Goal: Book appointment/travel/reservation

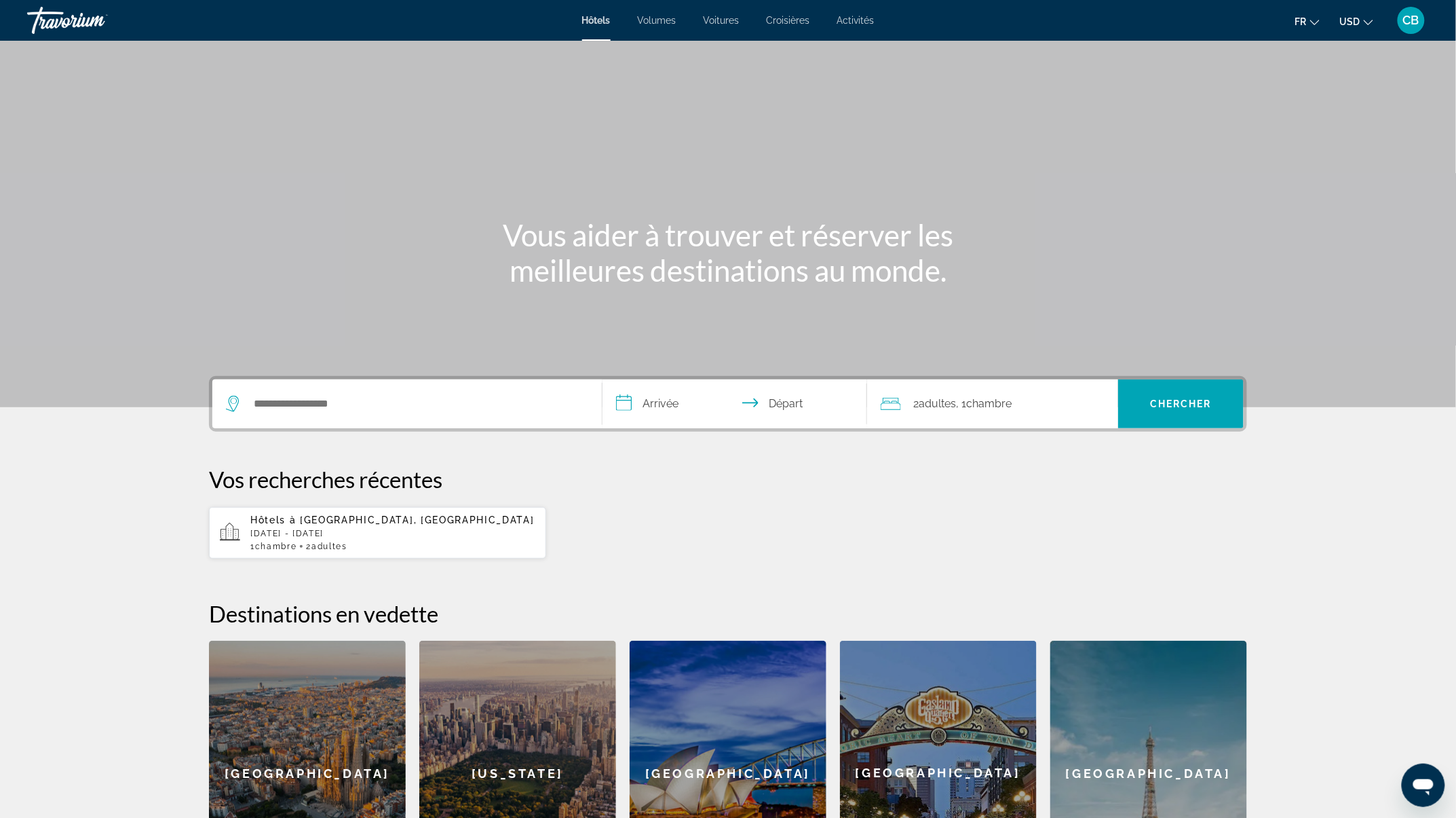
click at [421, 389] on div "Widget de recherche" at bounding box center [407, 404] width 362 height 49
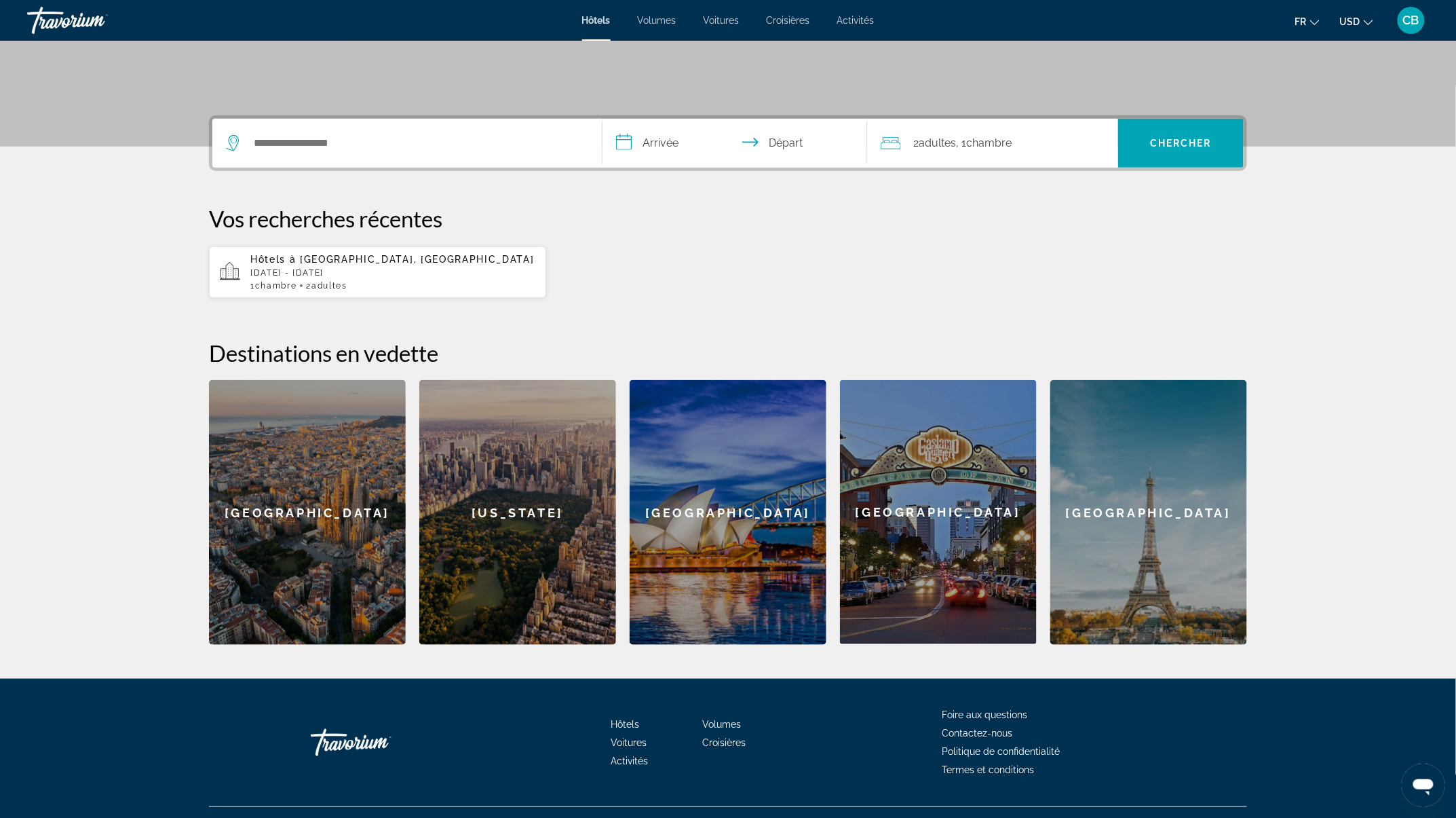
scroll to position [286, 0]
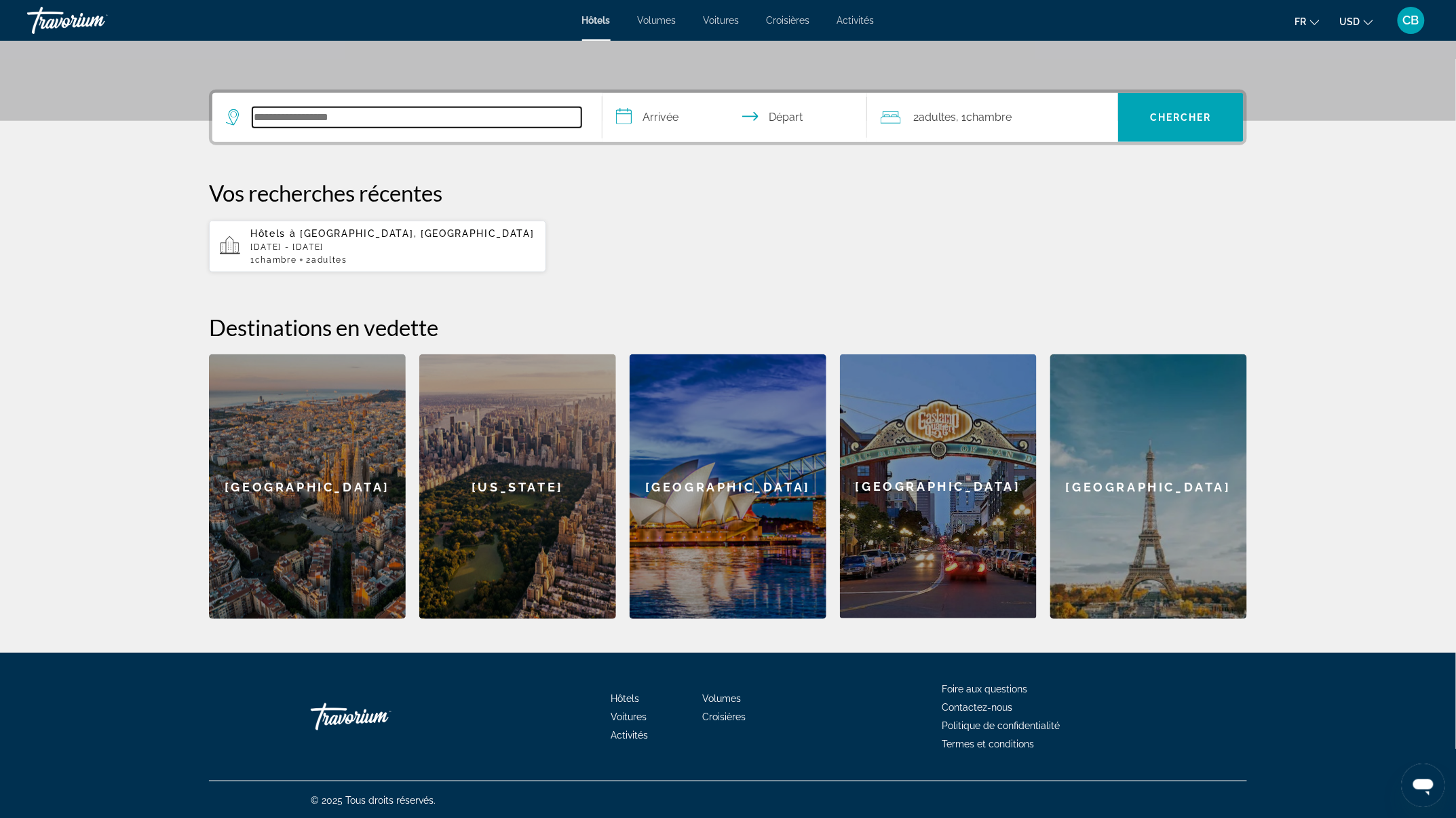
click at [391, 113] on input "Rechercher une destination hôtelière" at bounding box center [417, 117] width 329 height 21
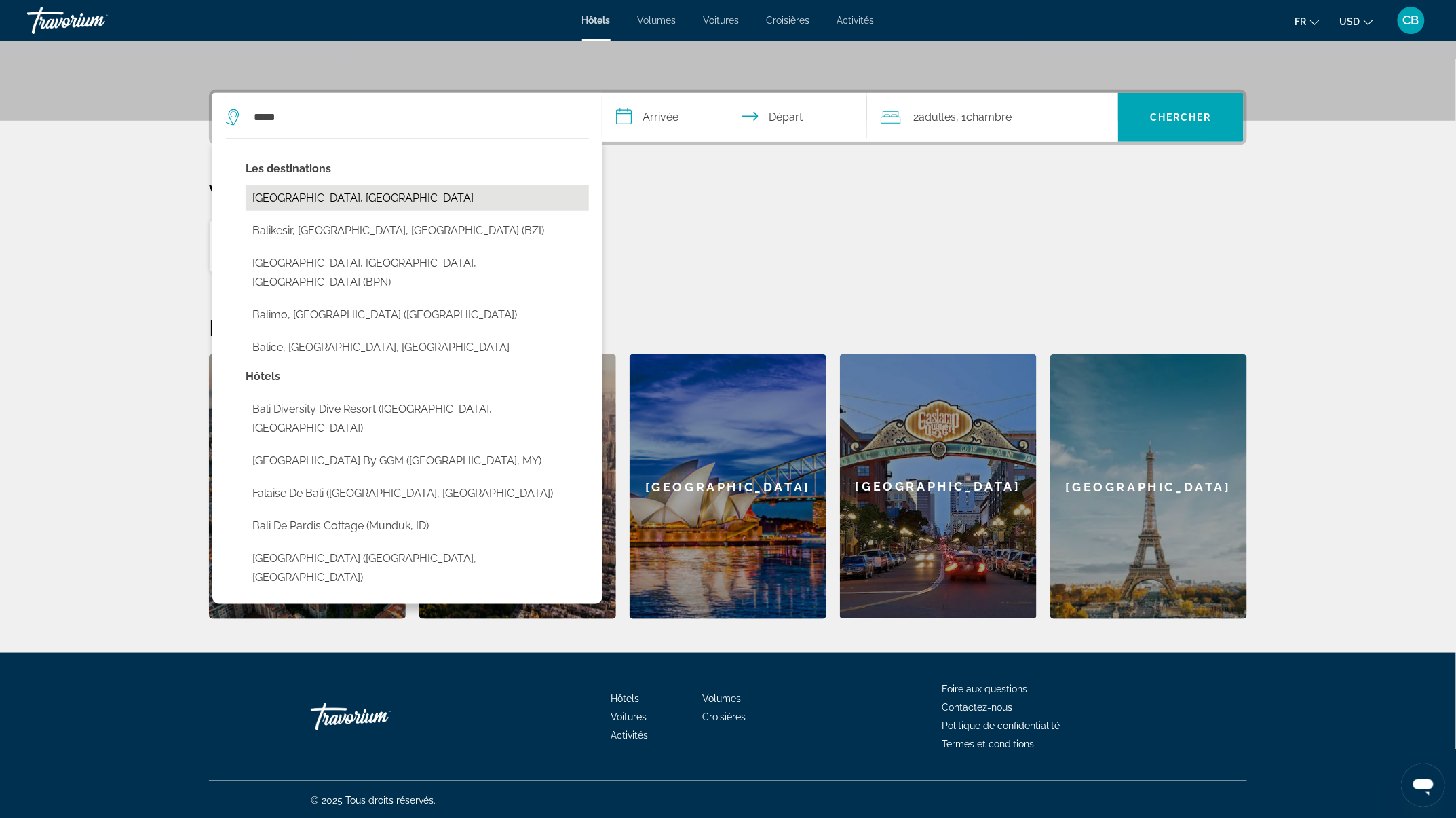
click at [353, 194] on button "[GEOGRAPHIC_DATA], [GEOGRAPHIC_DATA]" at bounding box center [417, 198] width 343 height 26
type input "**********"
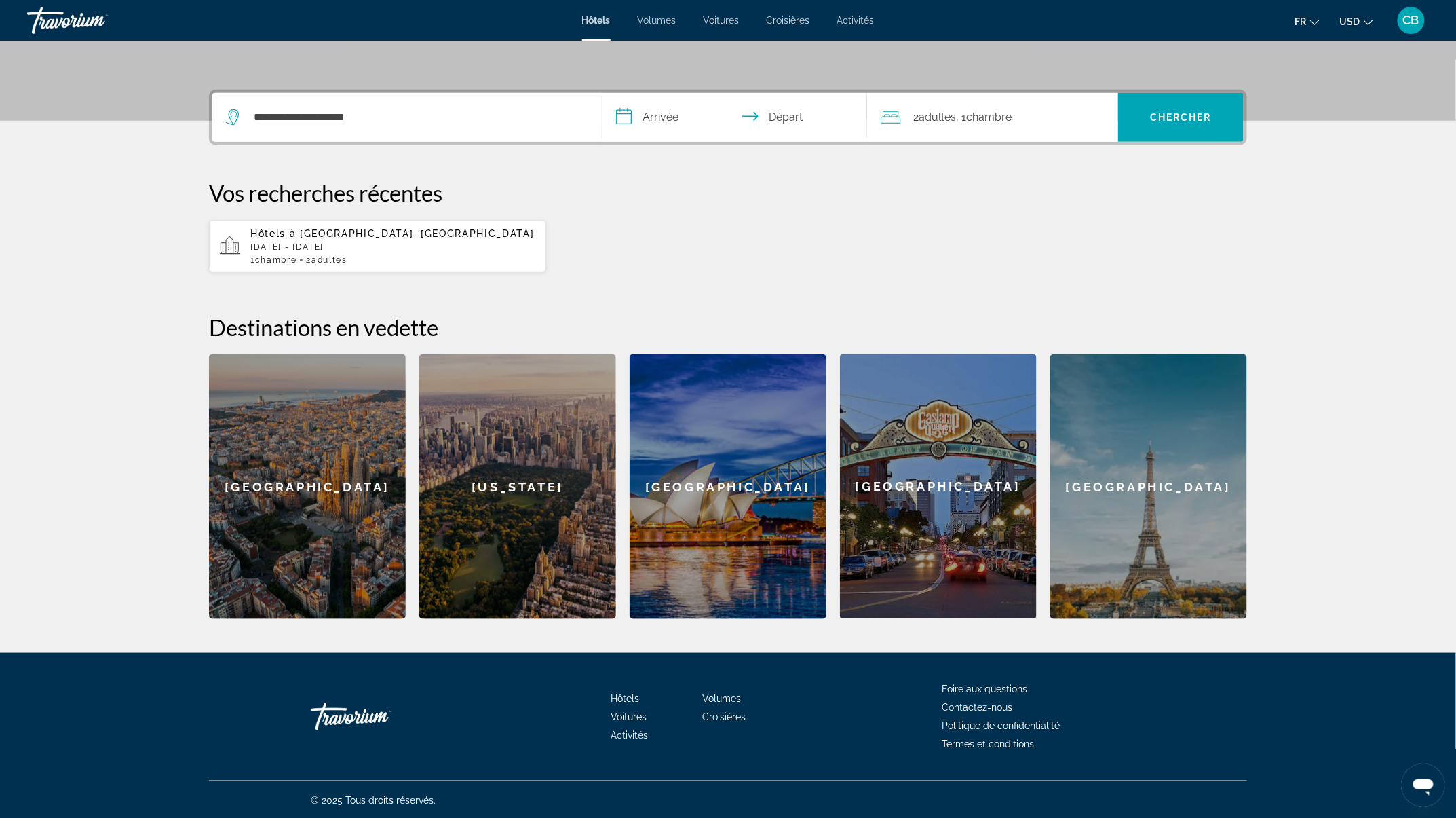
click at [663, 120] on input "**********" at bounding box center [737, 119] width 270 height 53
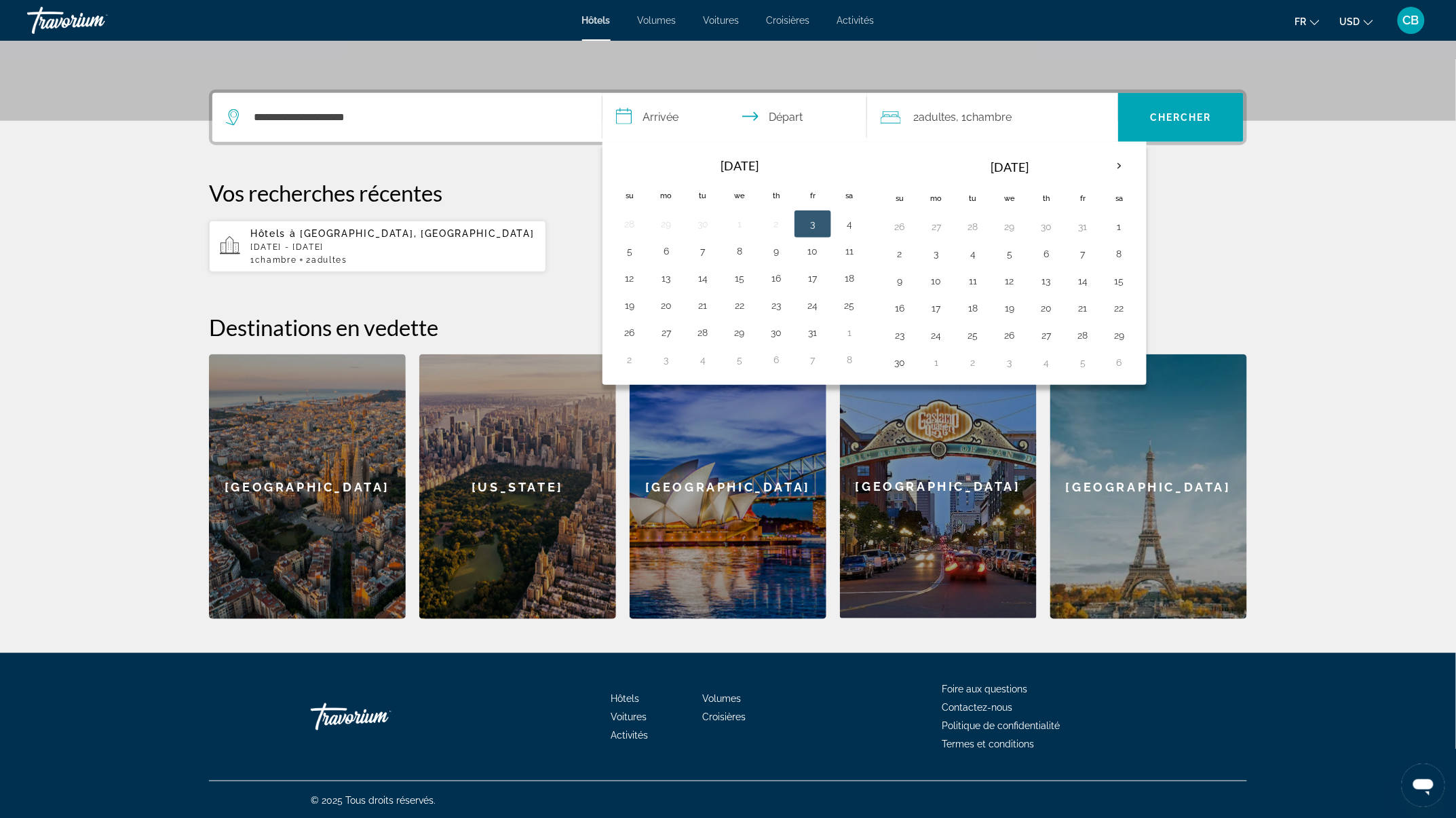
click at [787, 104] on input "**********" at bounding box center [737, 119] width 270 height 53
click at [669, 250] on button "6" at bounding box center [667, 251] width 22 height 19
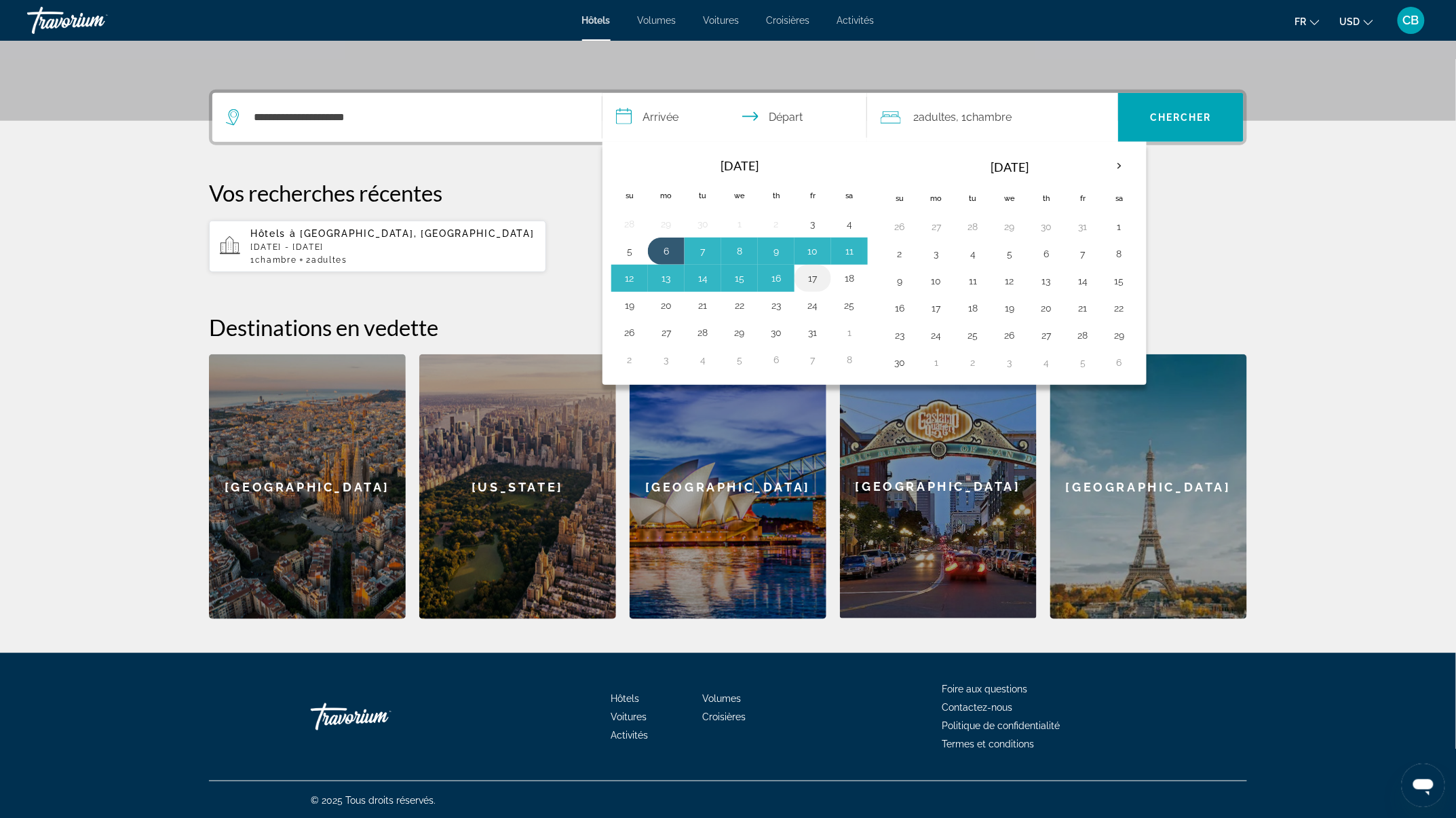
click at [809, 273] on button "17" at bounding box center [813, 278] width 22 height 19
type input "**********"
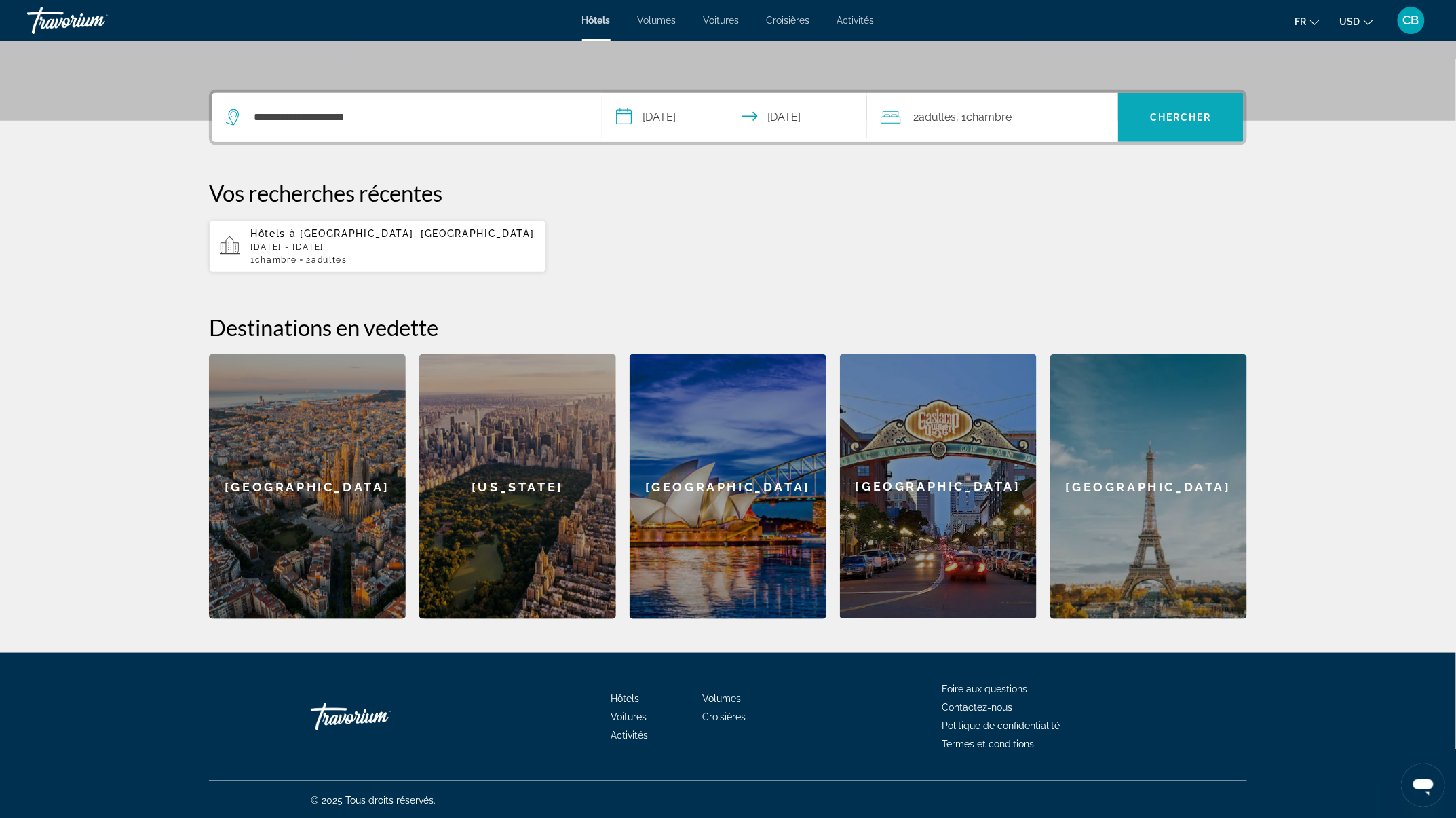
click at [1175, 130] on span "Rechercher" at bounding box center [1181, 117] width 126 height 32
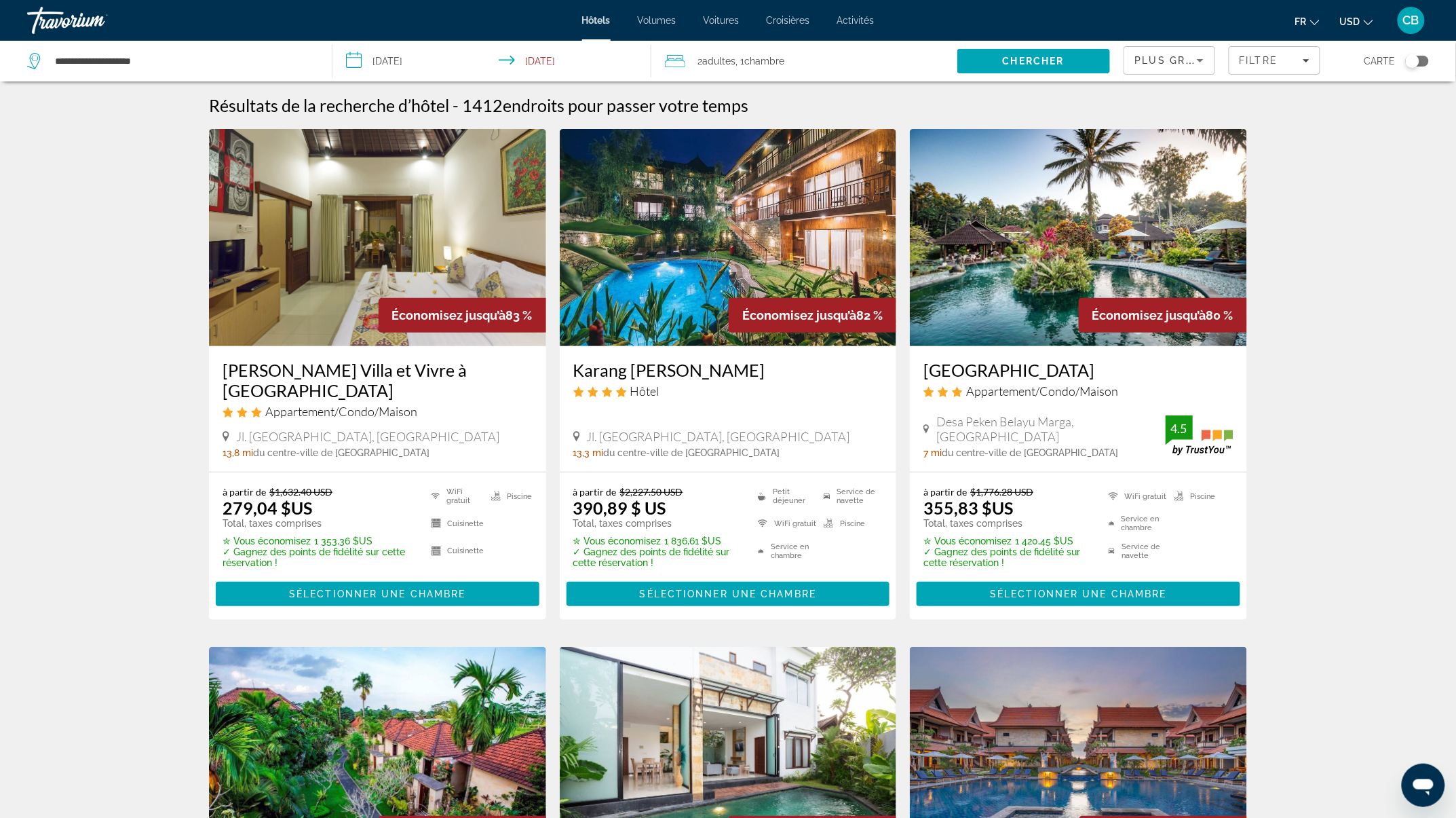
click at [728, 221] on img "Contenu principal" at bounding box center [728, 238] width 337 height 217
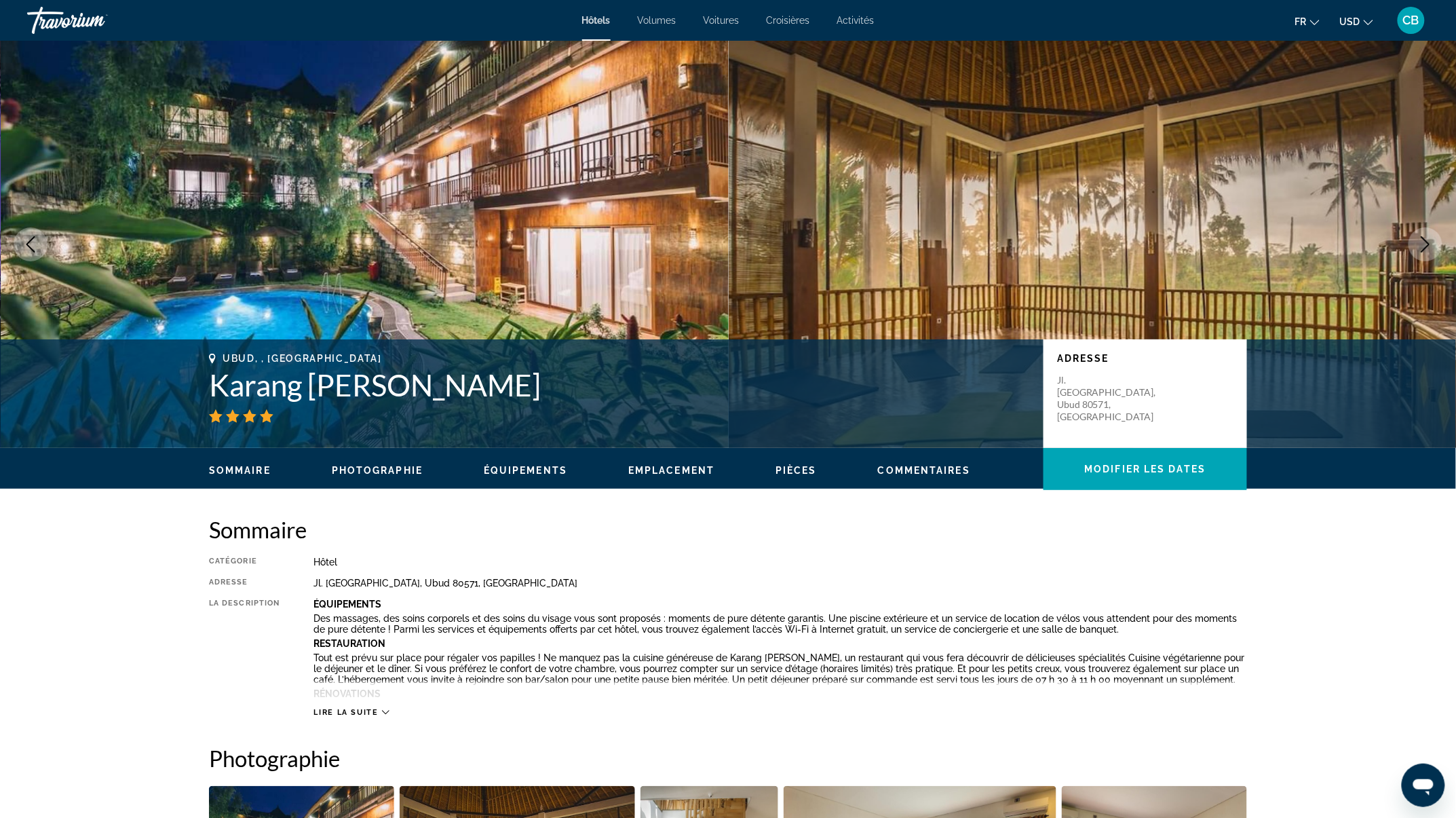
click at [1331, 161] on img "Contenu principal" at bounding box center [1094, 244] width 729 height 407
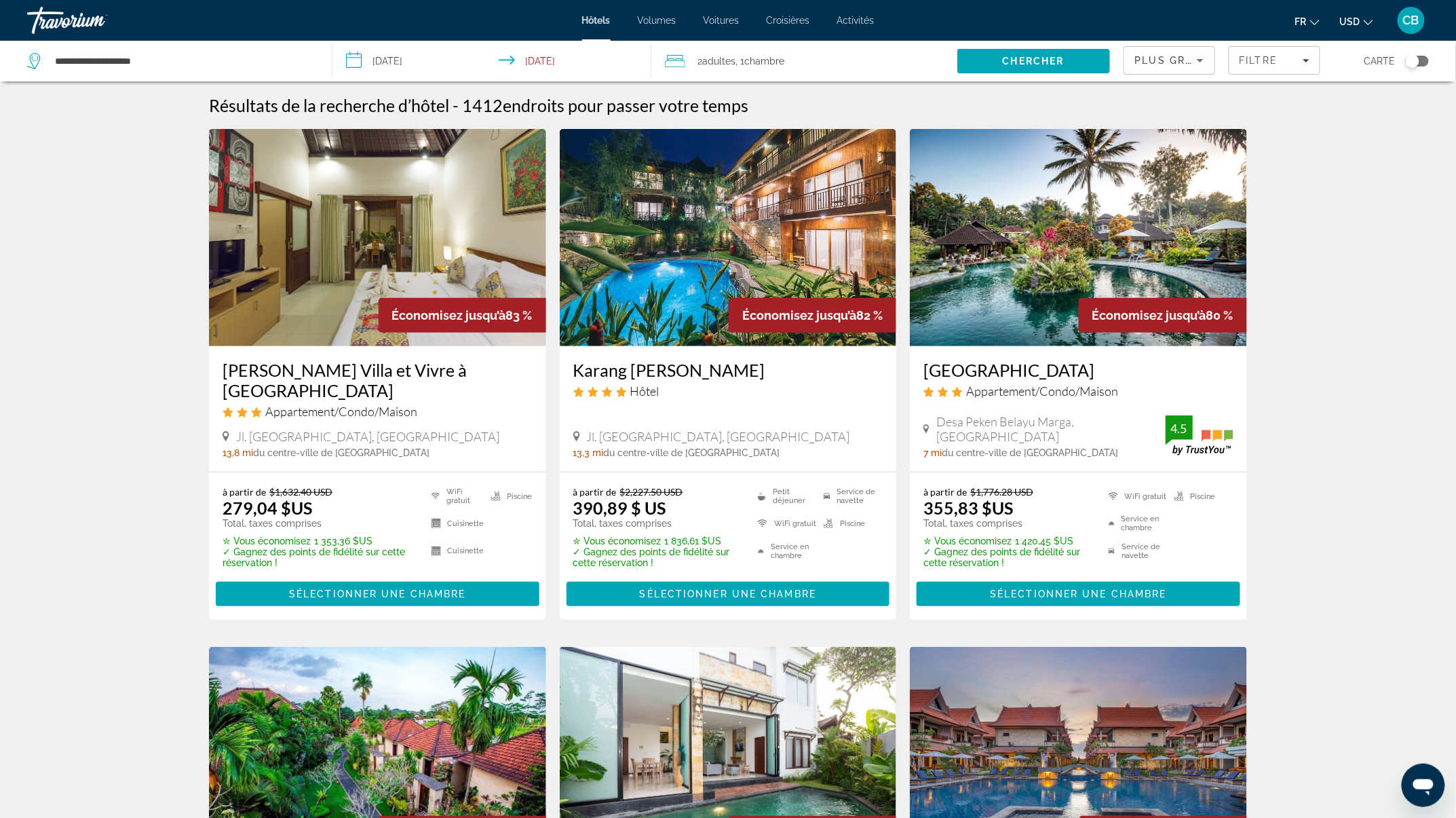
click at [796, 25] on span "Croisières" at bounding box center [788, 21] width 43 height 11
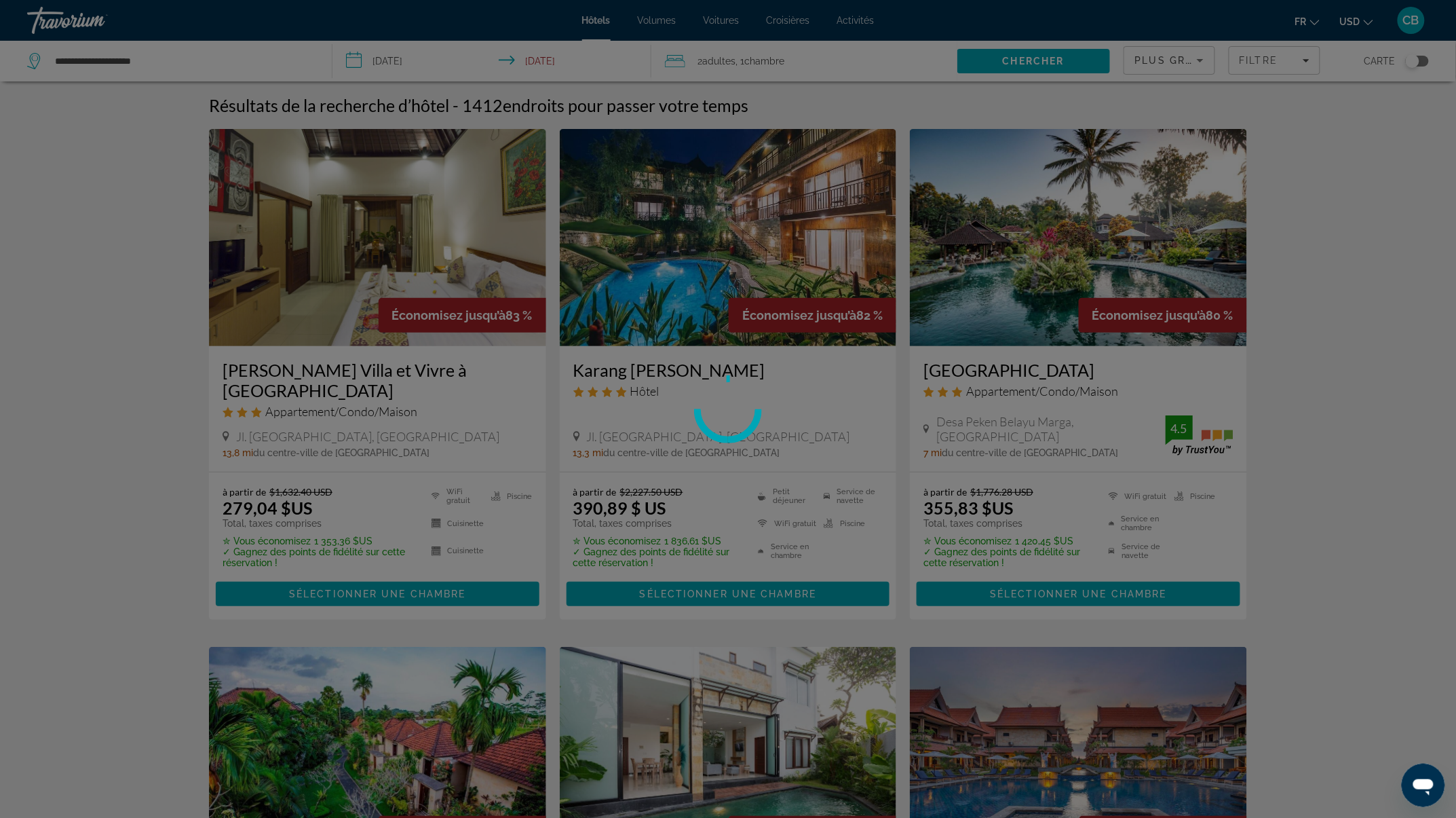
click at [844, 19] on div at bounding box center [728, 409] width 1456 height 818
click at [853, 20] on div at bounding box center [728, 409] width 1456 height 818
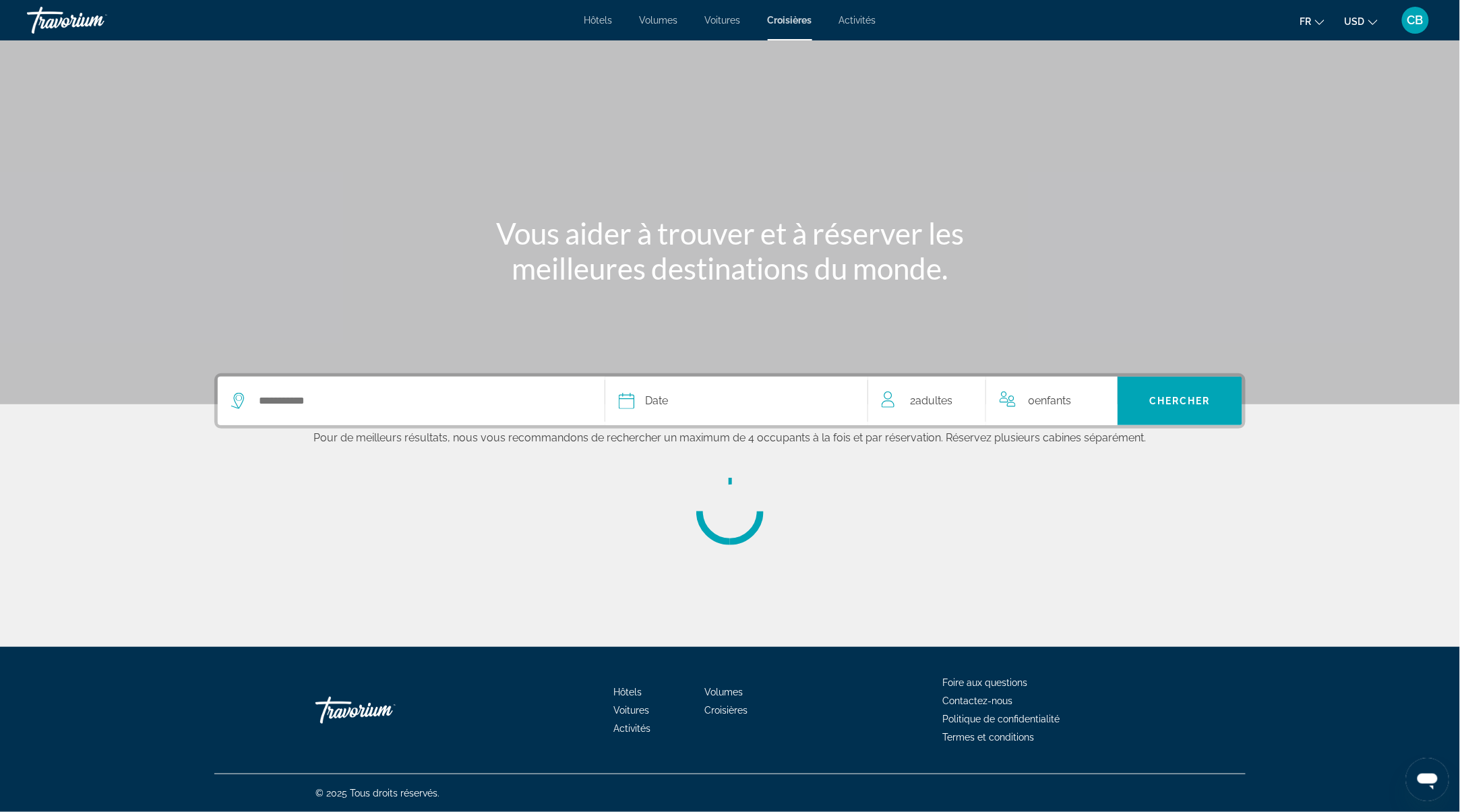
click at [849, 22] on span "Activités" at bounding box center [858, 20] width 37 height 11
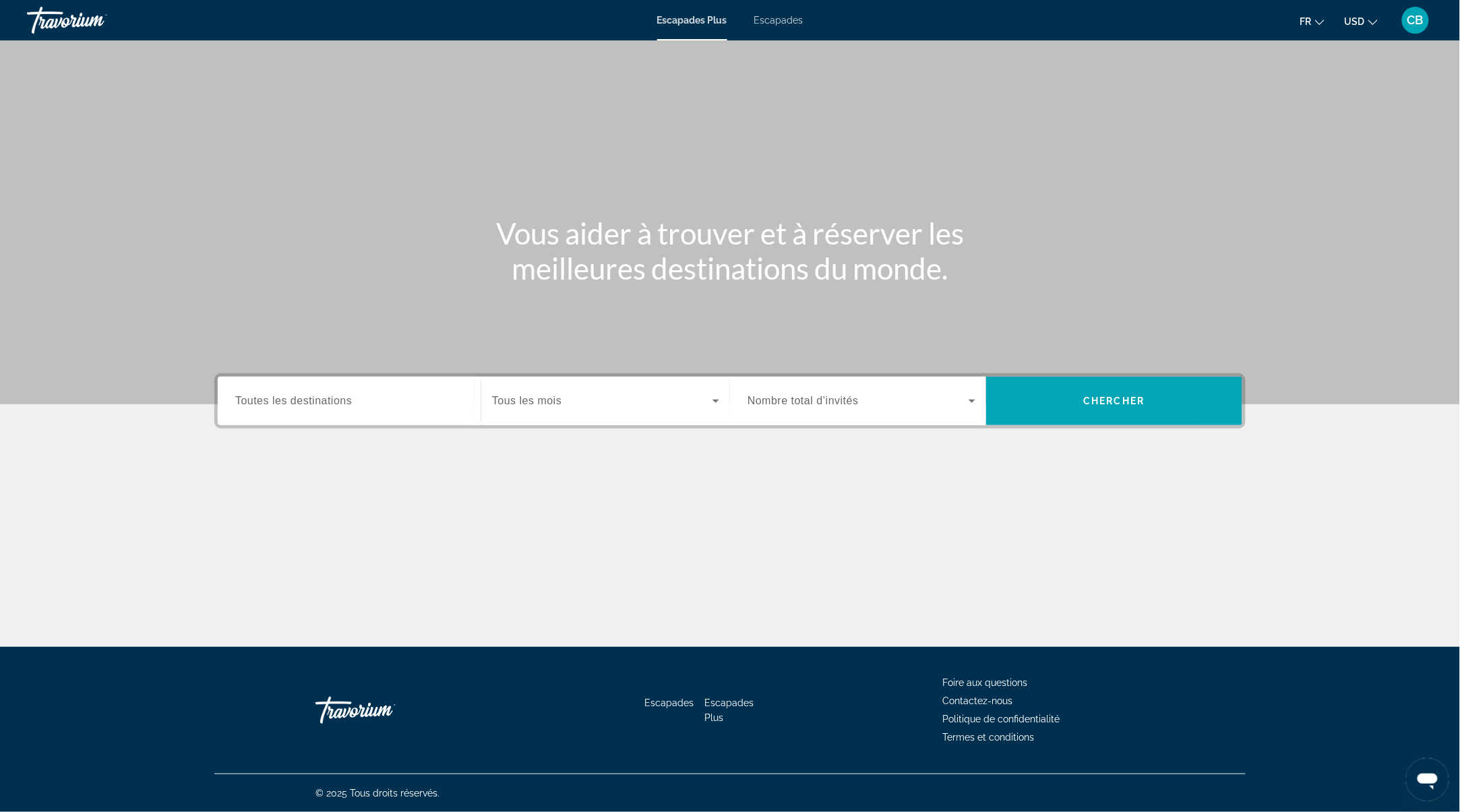
click at [349, 407] on input "Destination Toutes les destinations" at bounding box center [349, 402] width 228 height 16
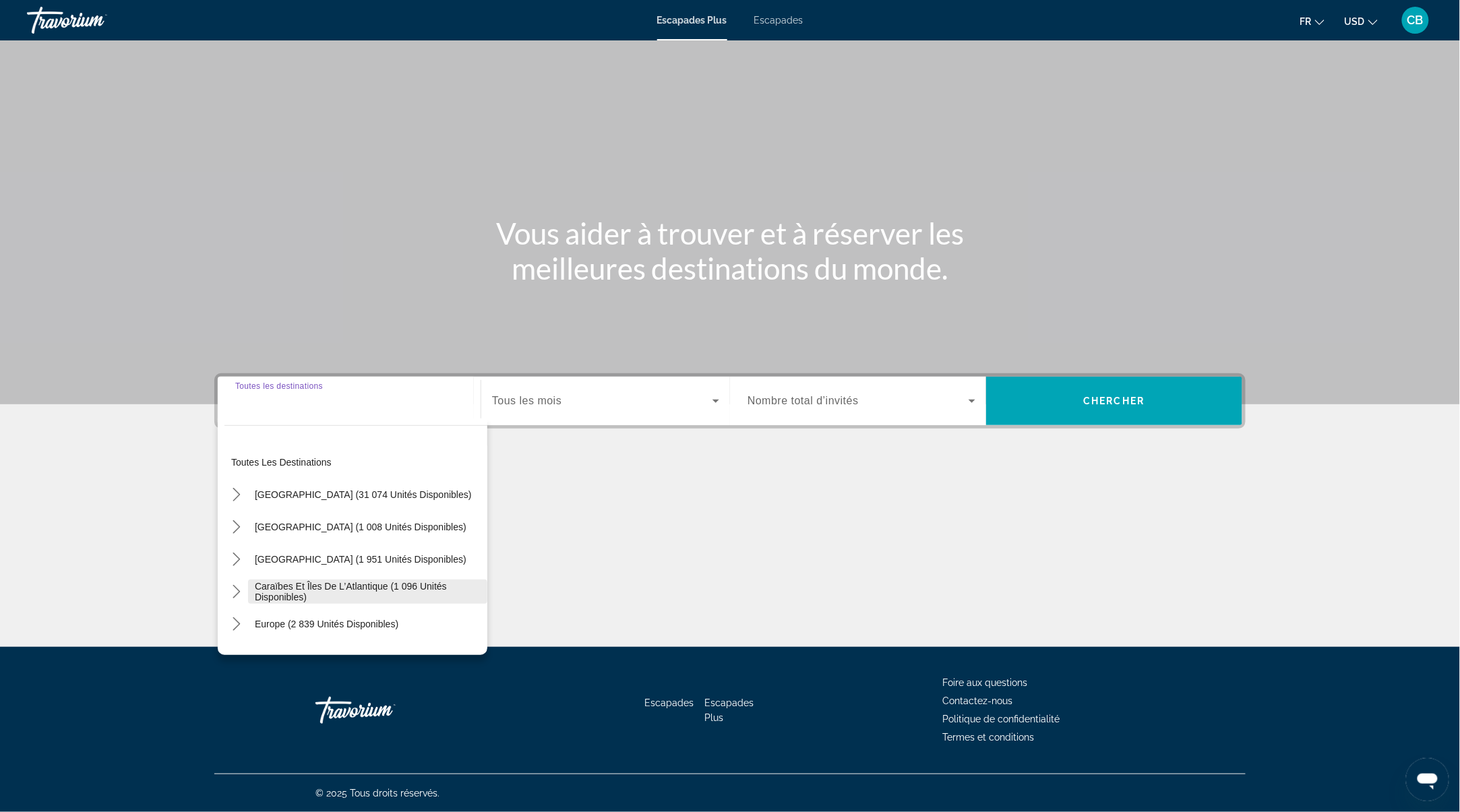
click at [327, 584] on span "Caraïbes et îles de l’Atlantique (1 096 unités disponibles)" at bounding box center [368, 592] width 226 height 22
type input "**********"
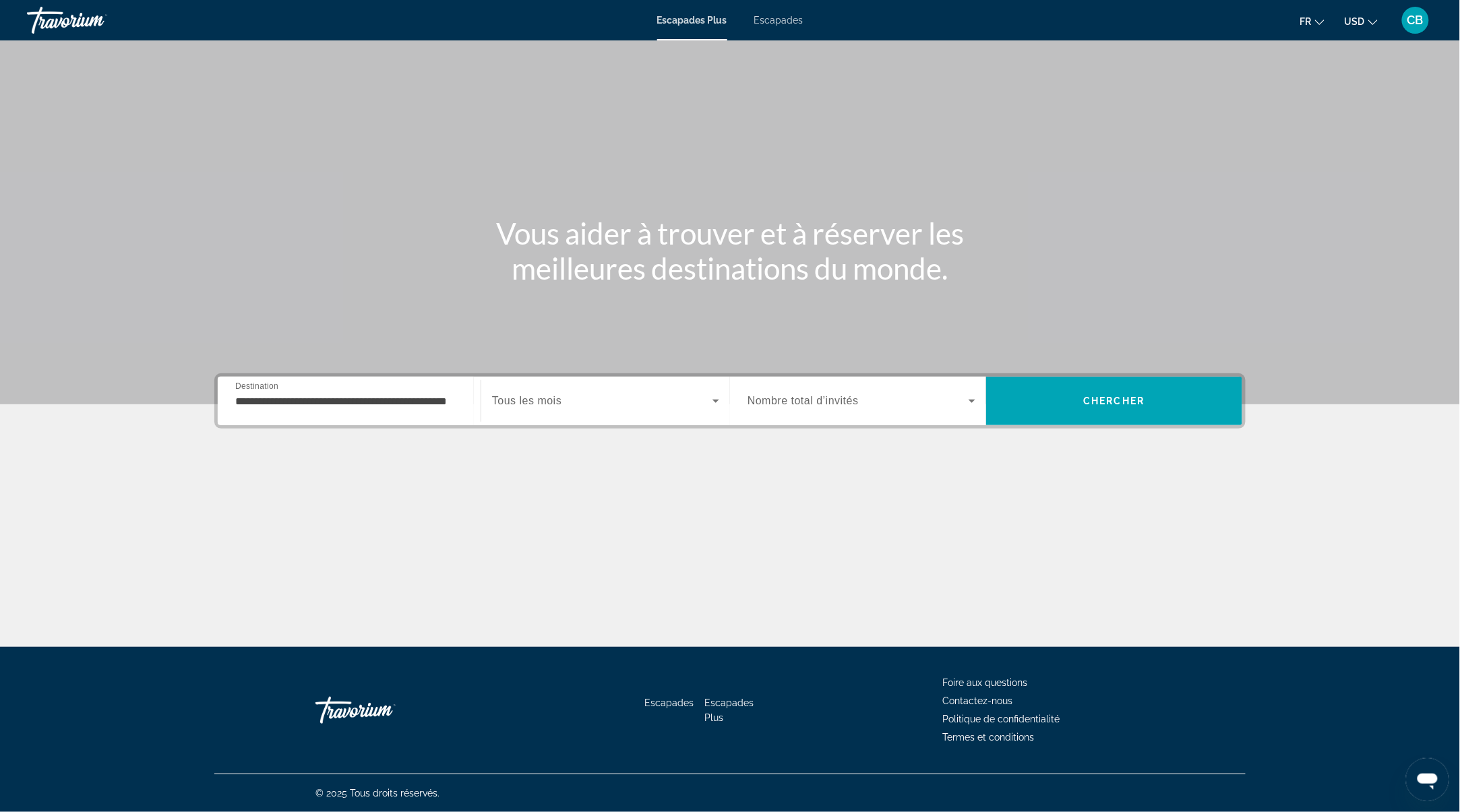
click at [669, 410] on div "Widget de recherche" at bounding box center [606, 400] width 227 height 37
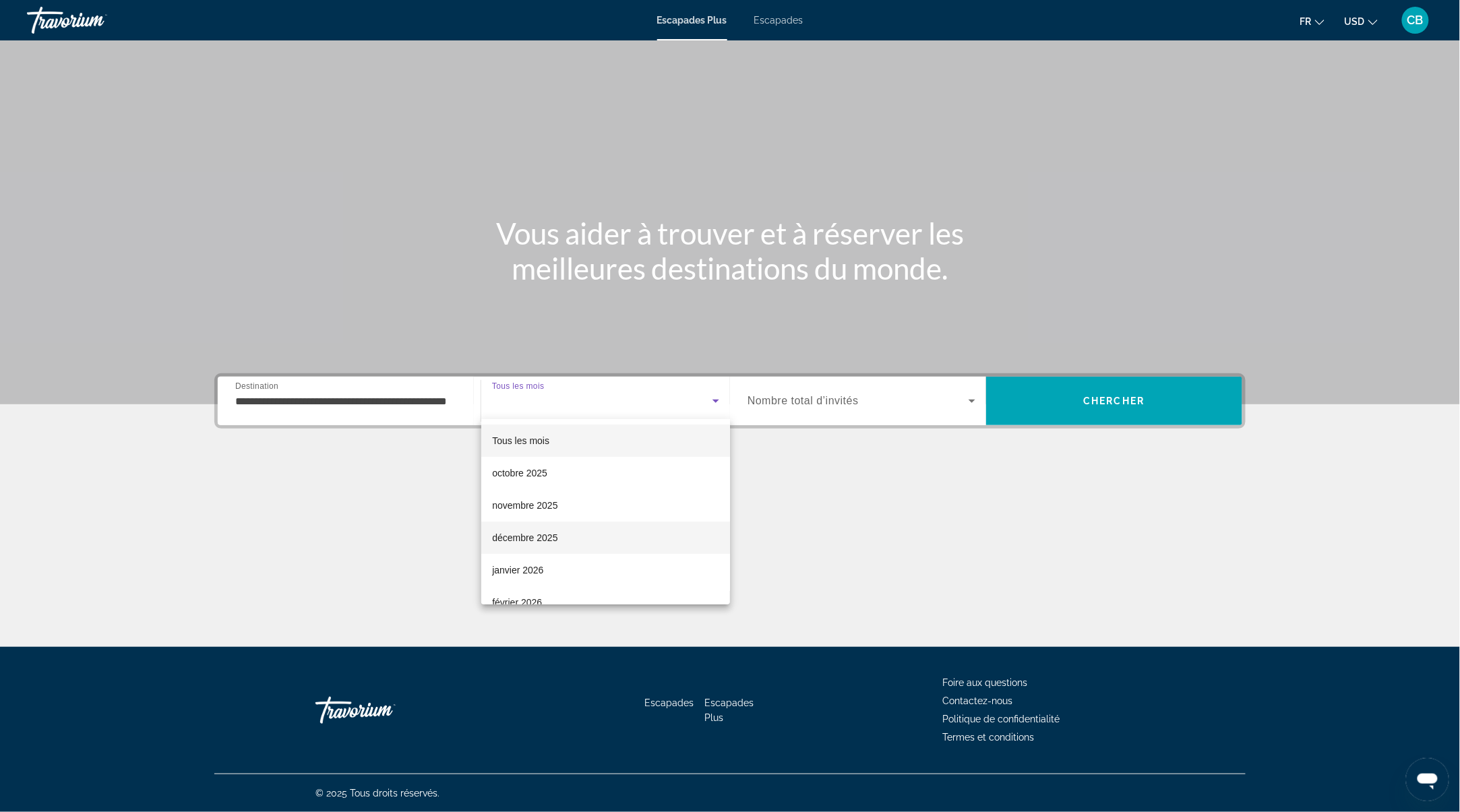
click at [539, 549] on mat-option "décembre 2025" at bounding box center [606, 537] width 249 height 32
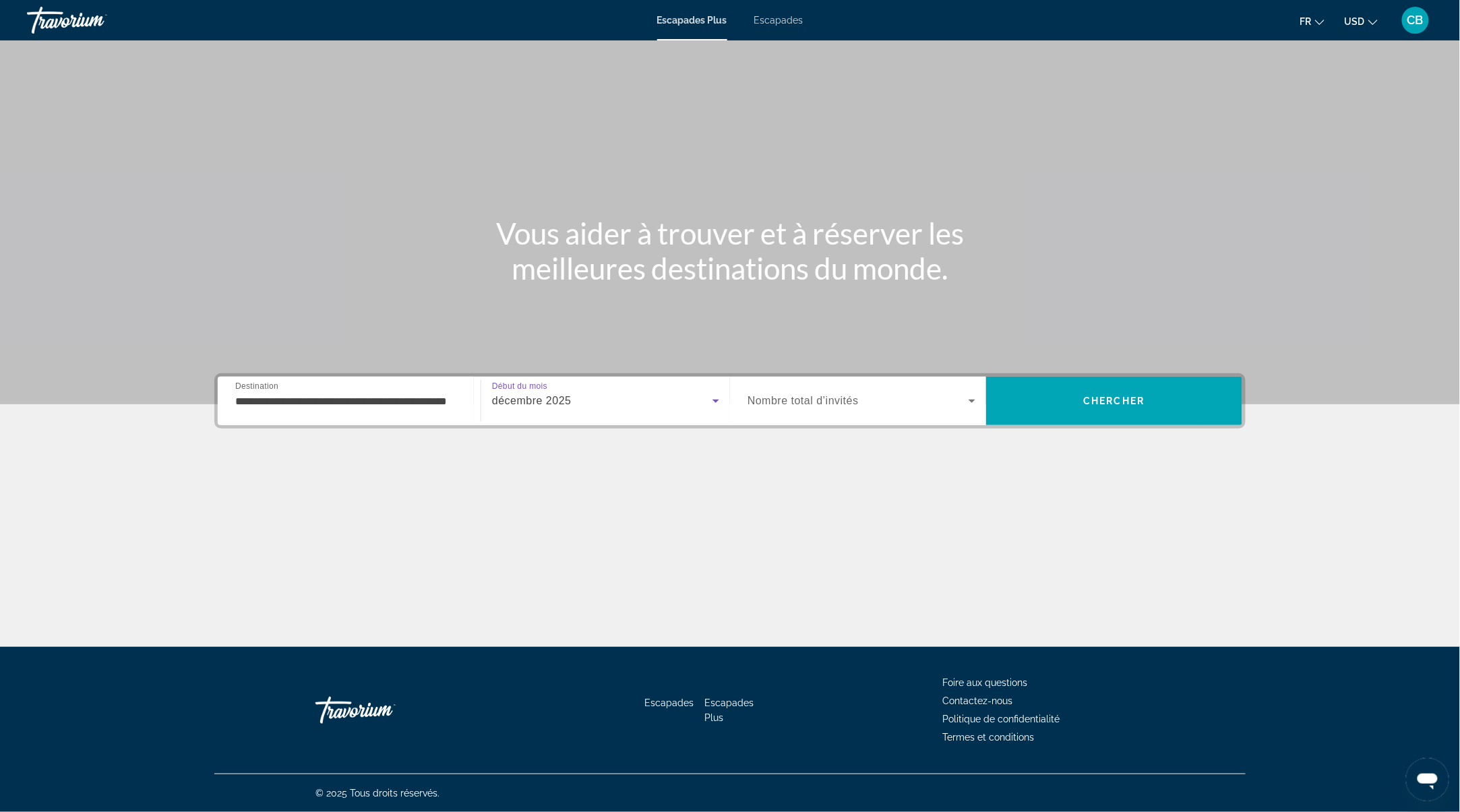
click at [957, 402] on span "Widget de recherche" at bounding box center [858, 401] width 221 height 16
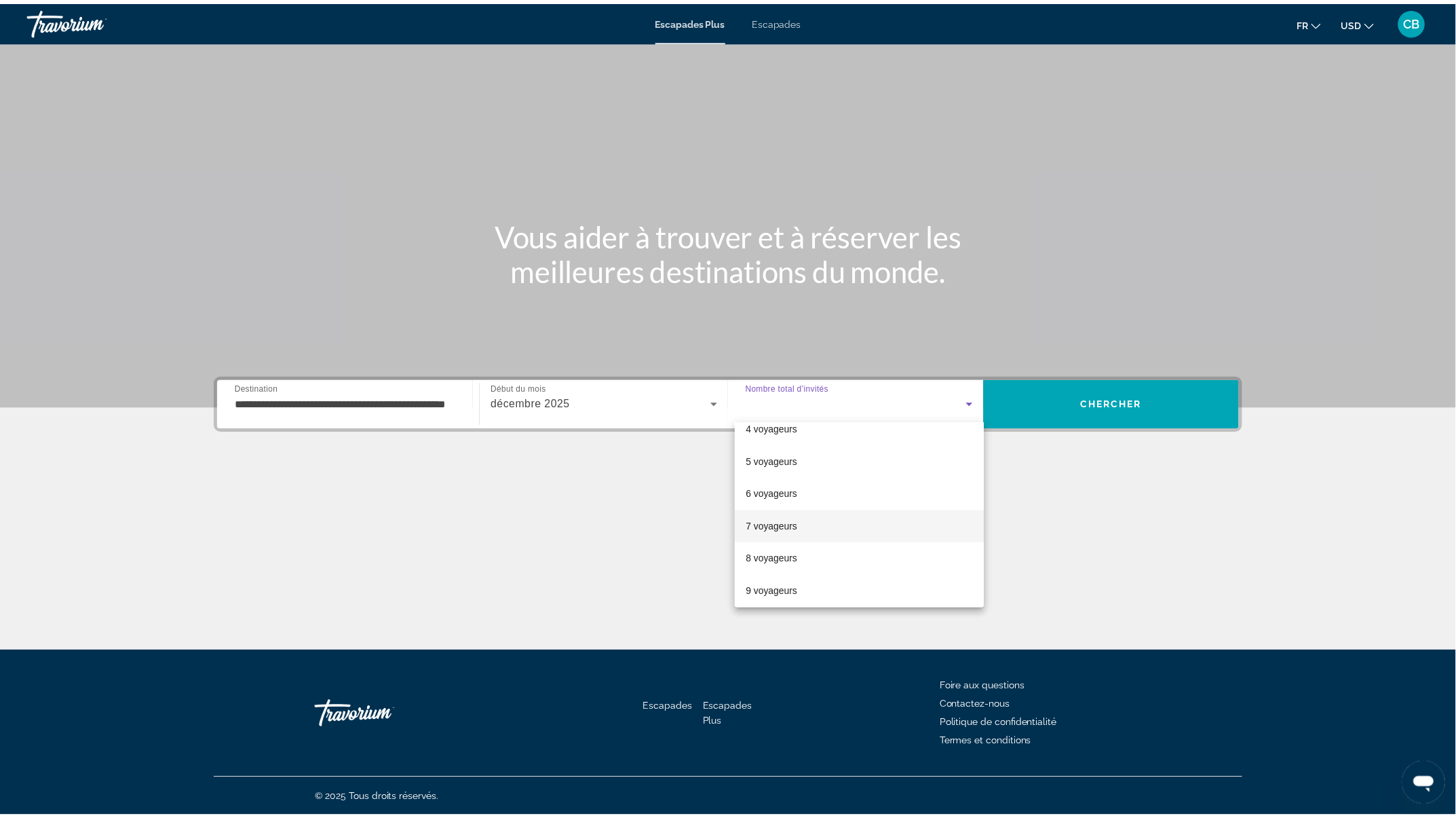
scroll to position [150, 0]
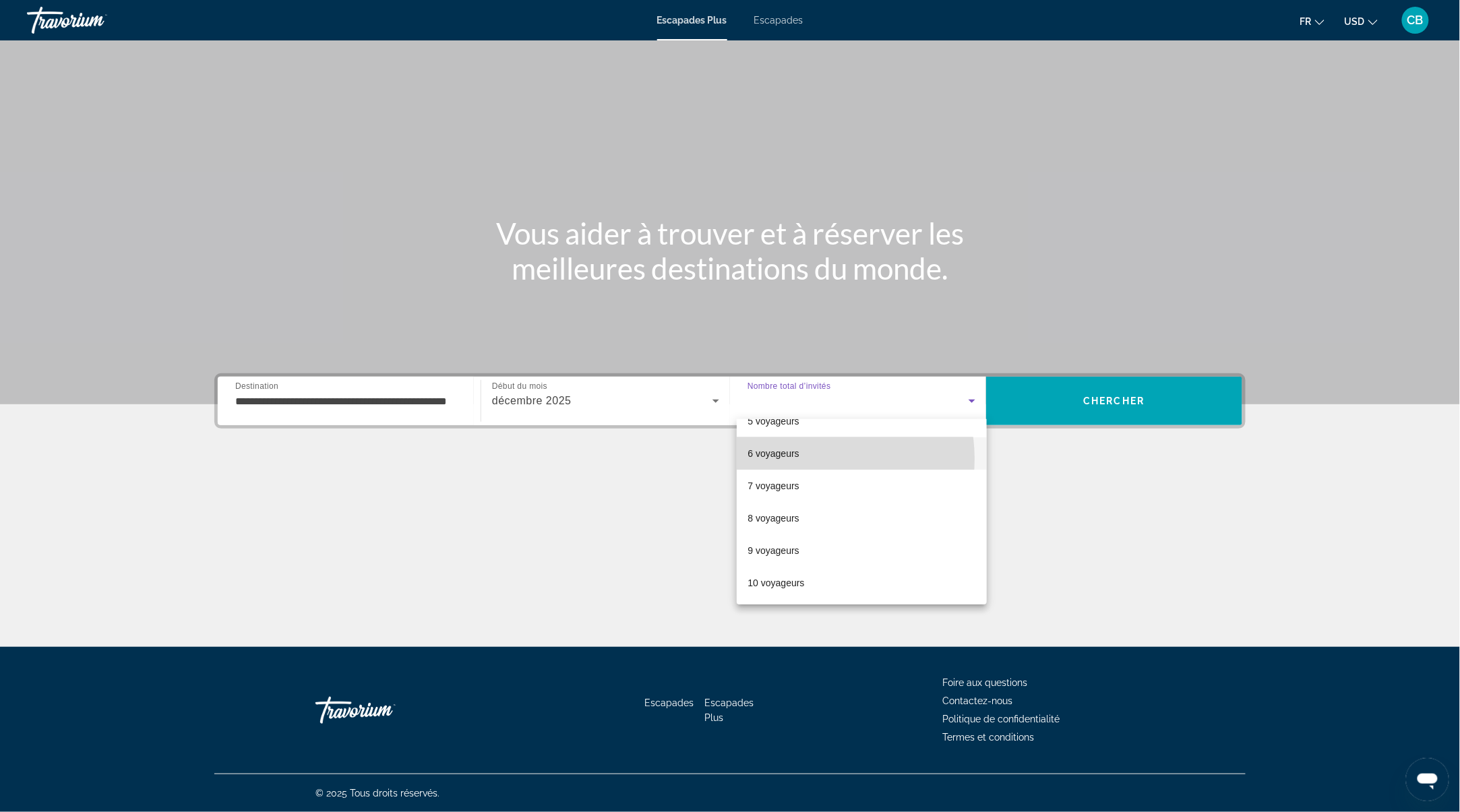
click at [799, 459] on mat-option "6 voyageurs" at bounding box center [861, 453] width 250 height 32
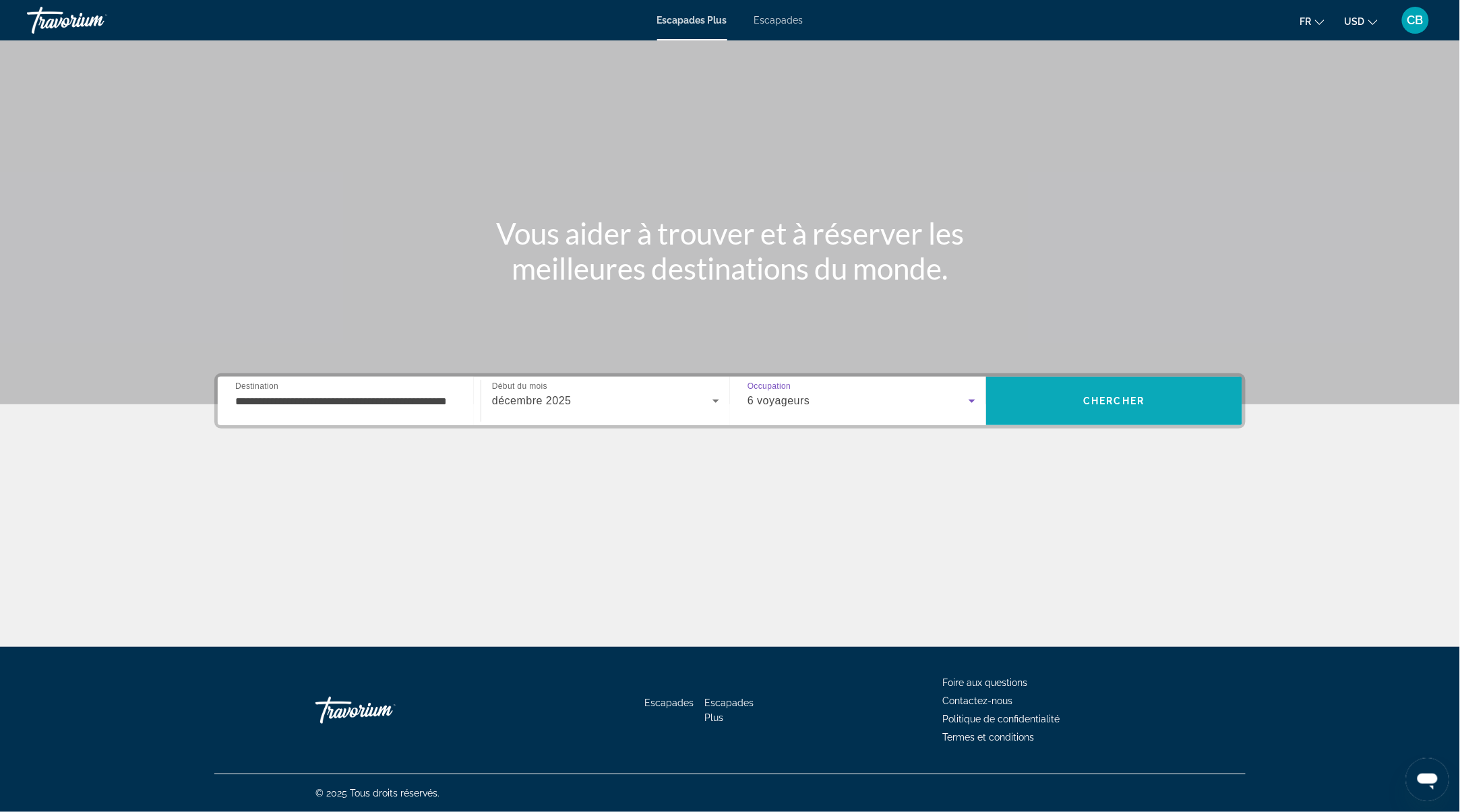
click at [1075, 386] on span "Rechercher" at bounding box center [1114, 400] width 256 height 32
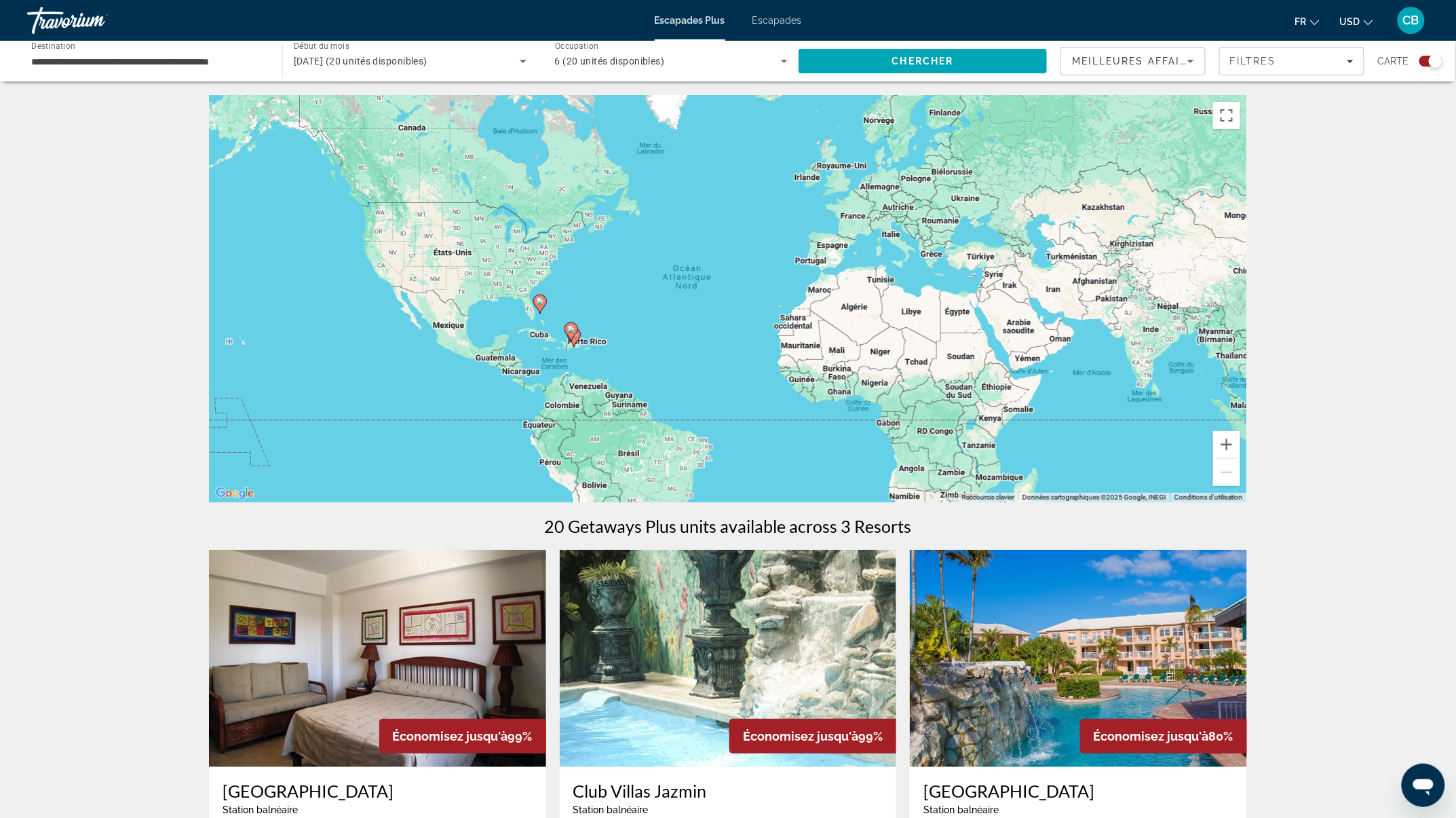
click at [596, 311] on div "Pour activer le glissement avec le clavier, appuyez sur Alt+Entrée. Une fois ce…" at bounding box center [728, 298] width 1038 height 407
click at [1236, 438] on button "Zoom avant" at bounding box center [1227, 445] width 27 height 27
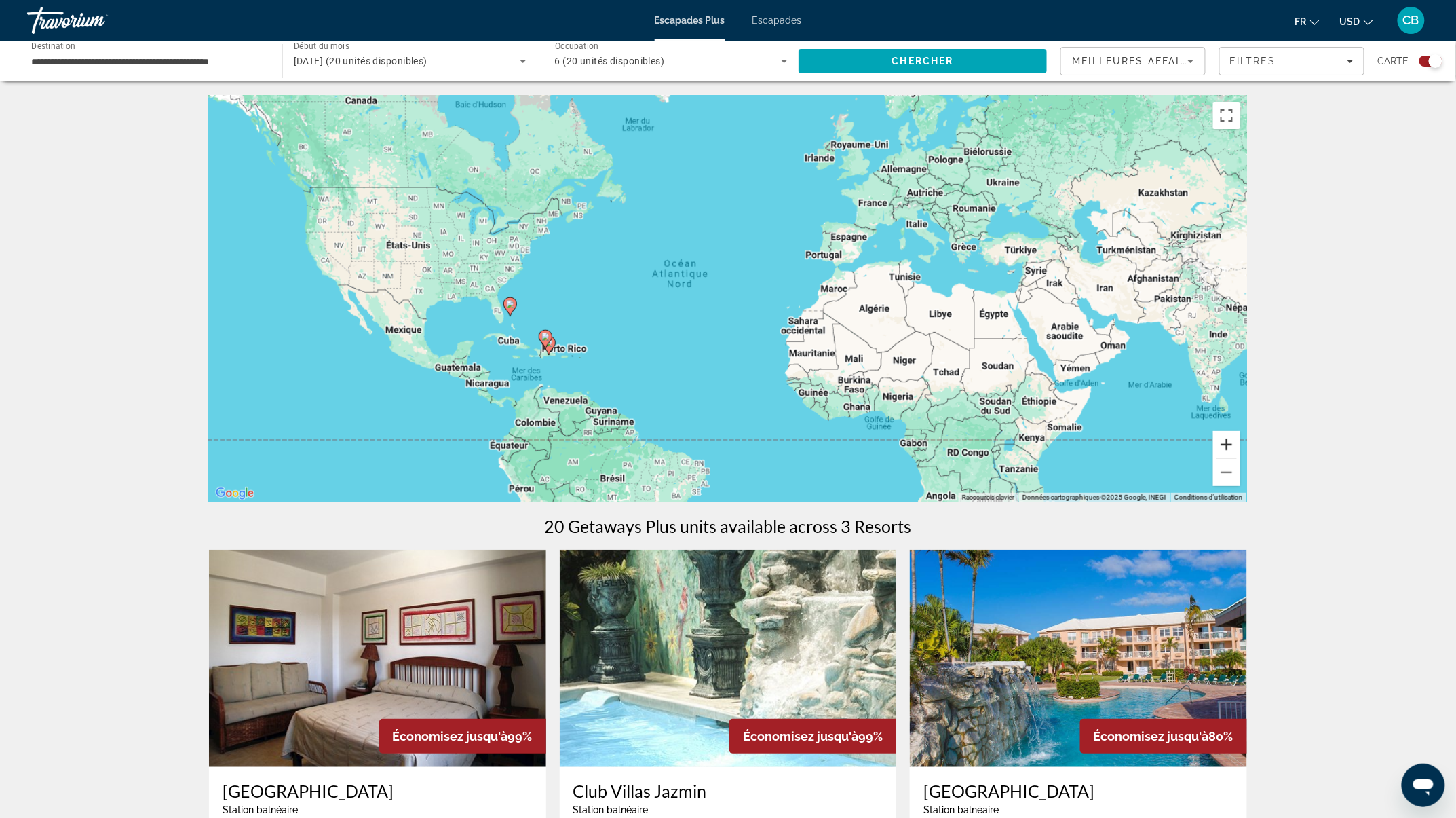
click at [1236, 438] on button "Zoom avant" at bounding box center [1227, 445] width 27 height 27
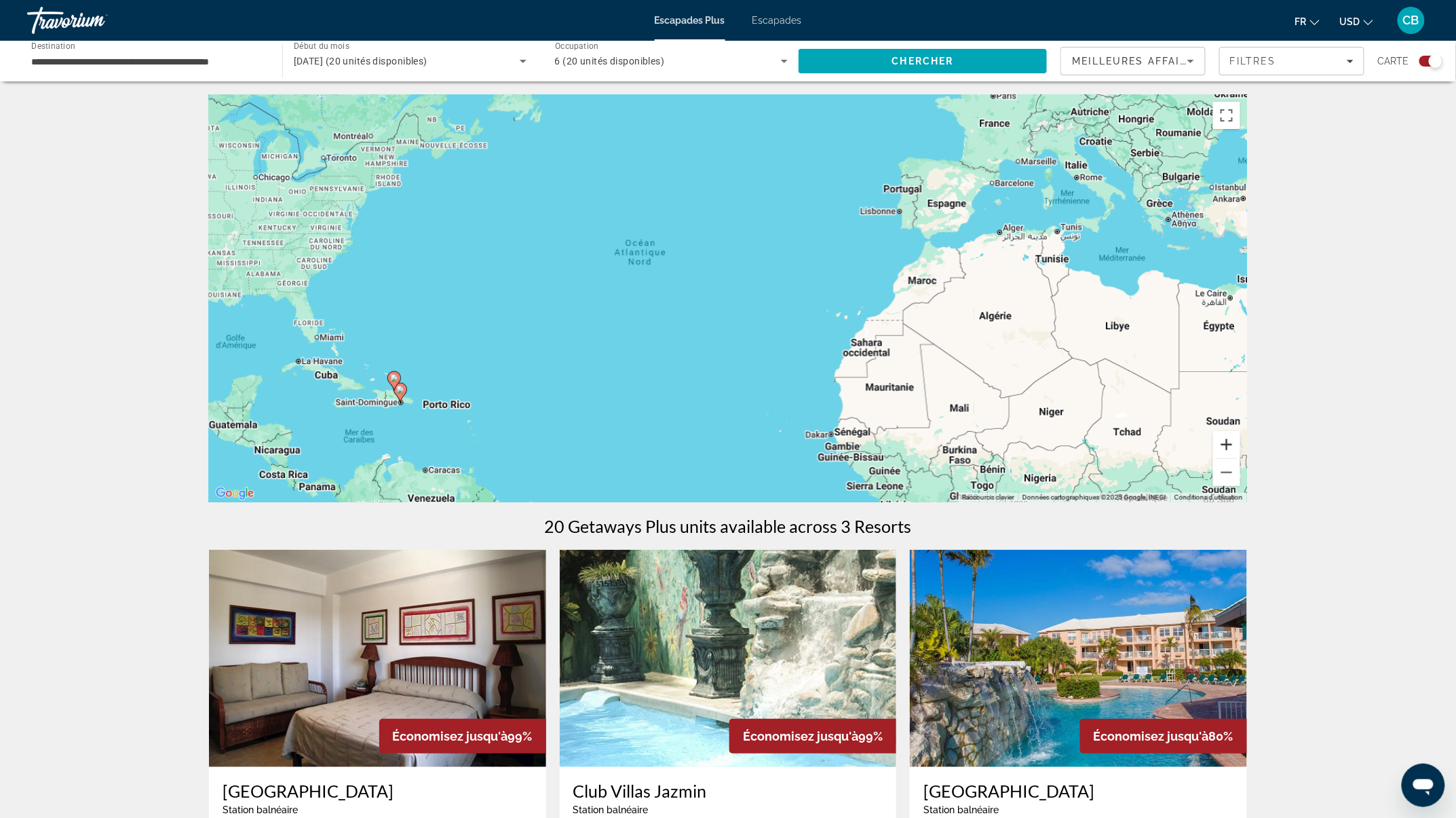
click at [1236, 438] on button "Zoom avant" at bounding box center [1227, 445] width 27 height 27
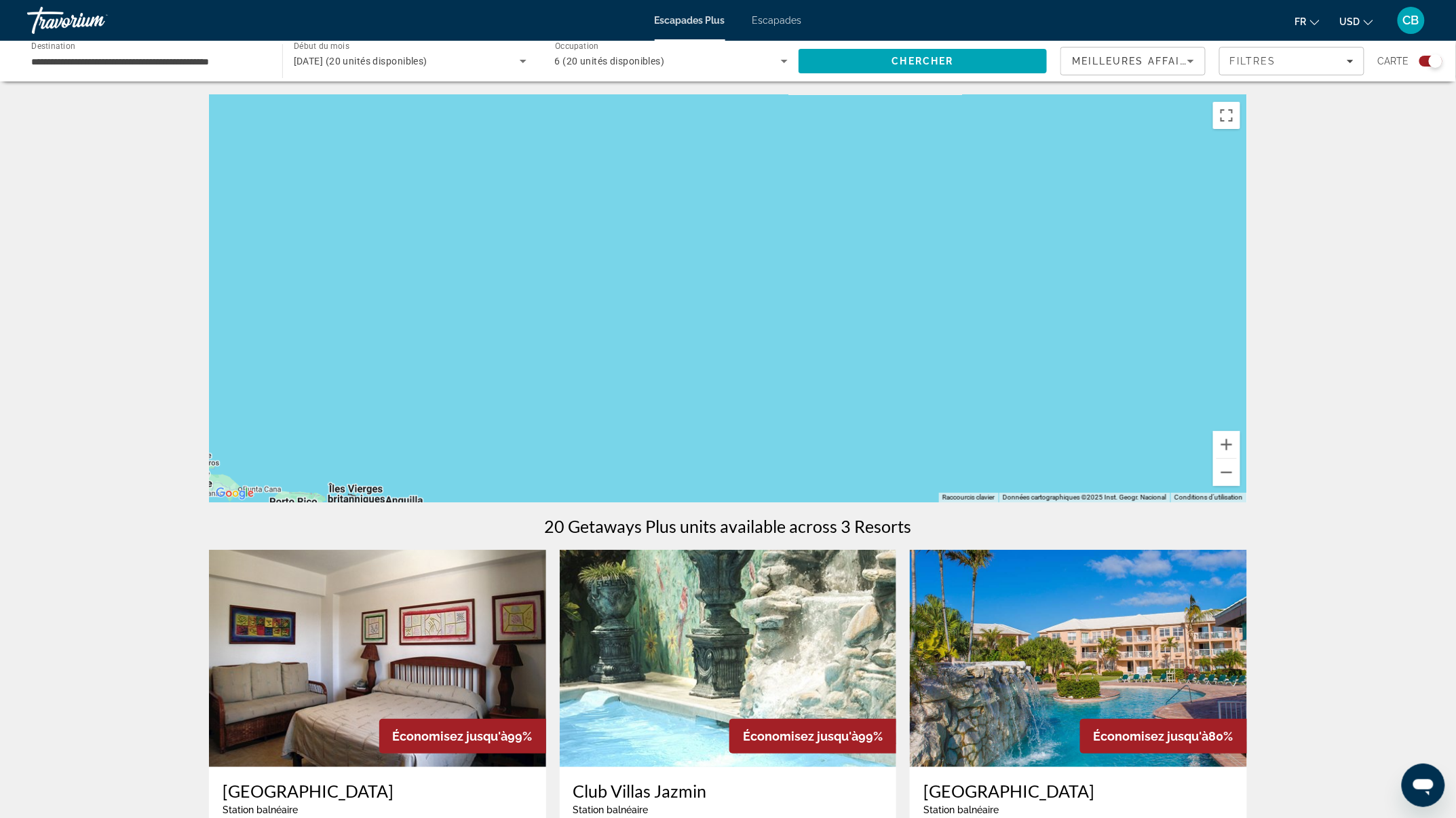
drag, startPoint x: 567, startPoint y: 349, endPoint x: 1271, endPoint y: 135, distance: 735.8
click at [1271, 135] on div "← Déplacement vers la gauche → Déplacement vers la droite ↑ Déplacement vers le…" at bounding box center [728, 574] width 1092 height 959
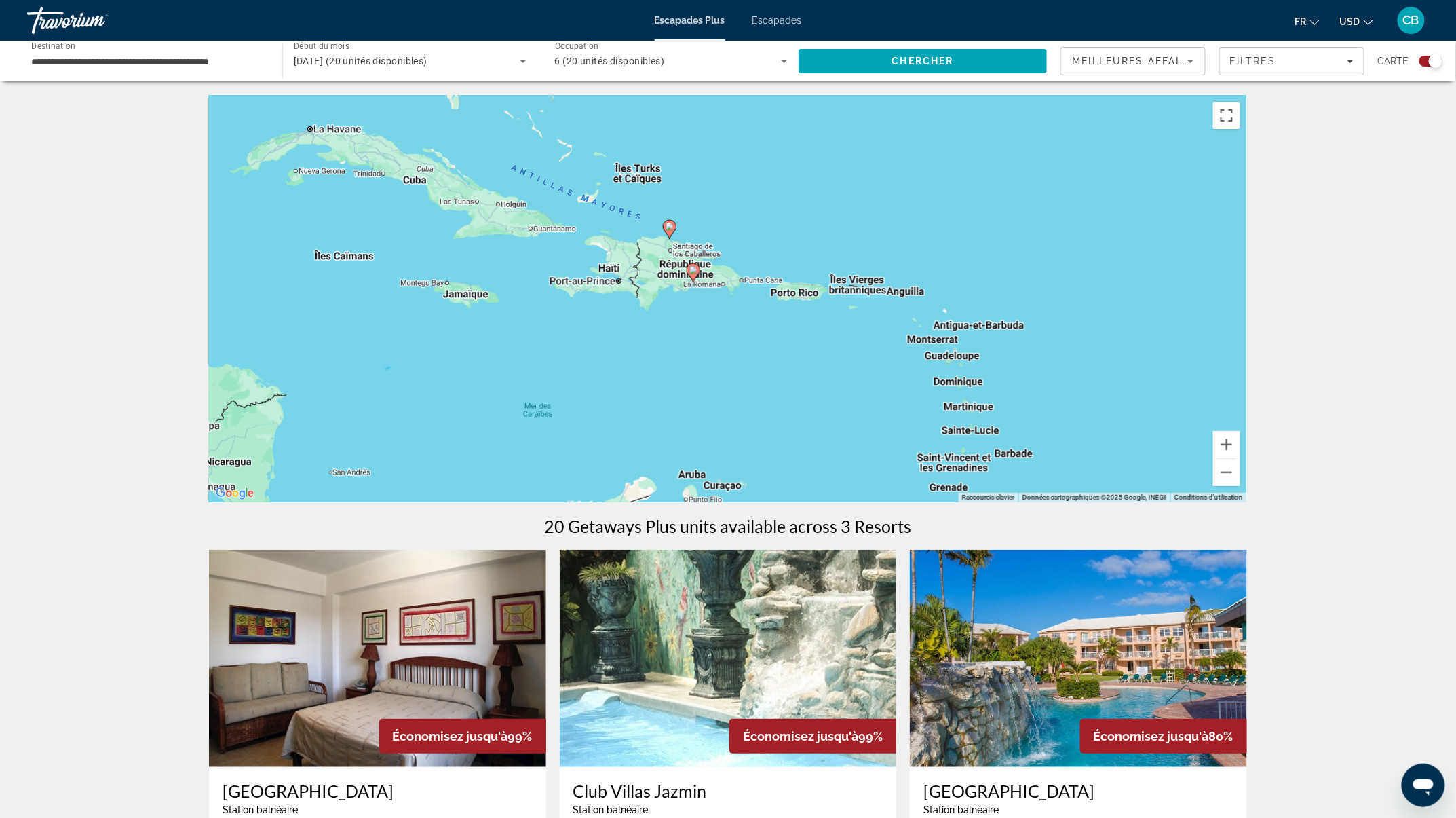
drag, startPoint x: 546, startPoint y: 327, endPoint x: 936, endPoint y: 210, distance: 407.2
click at [936, 210] on div "Pour activer le glissement avec le clavier, appuyez sur Alt+Entrée. Une fois ce…" at bounding box center [728, 298] width 1038 height 407
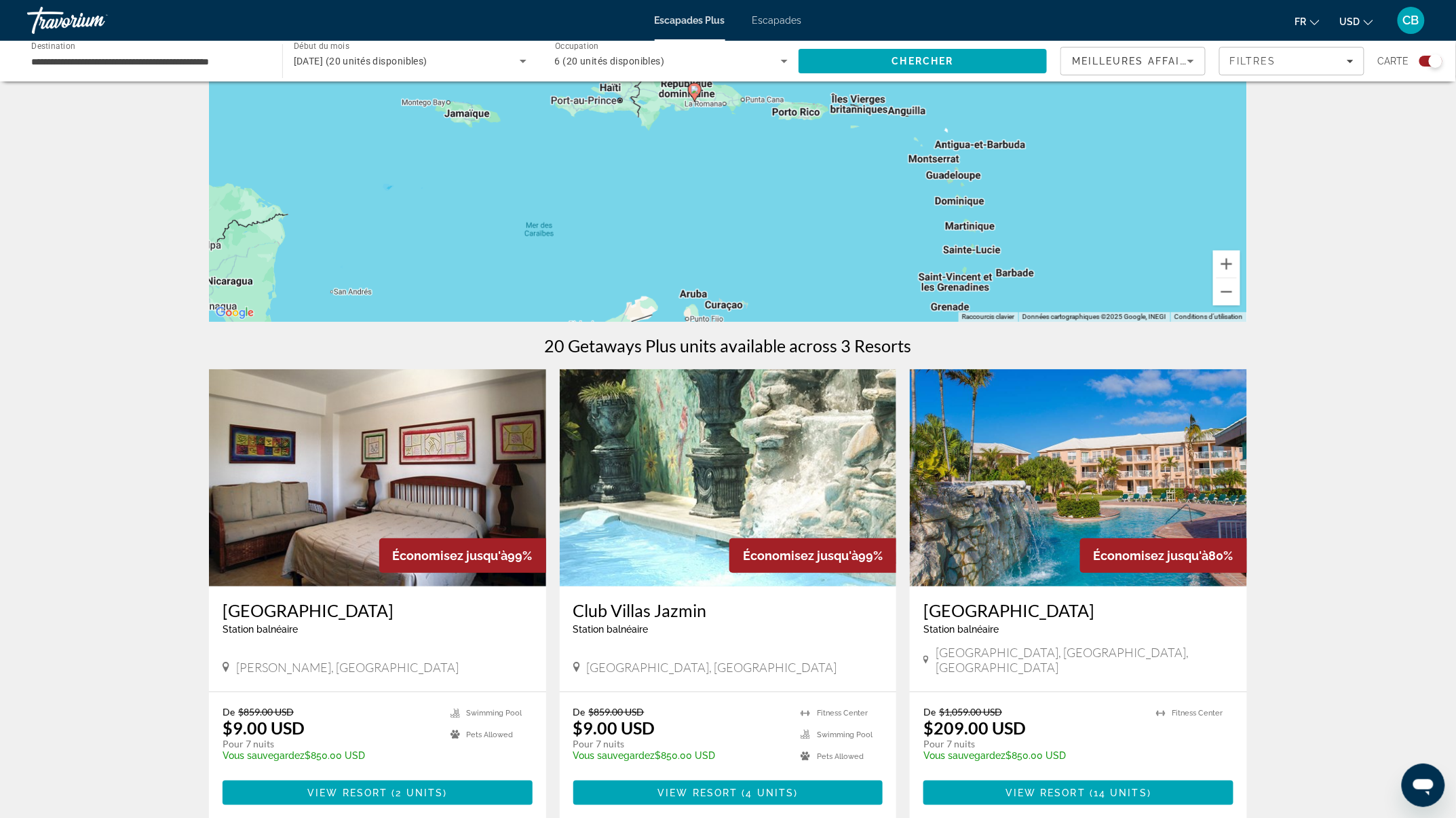
scroll to position [362, 0]
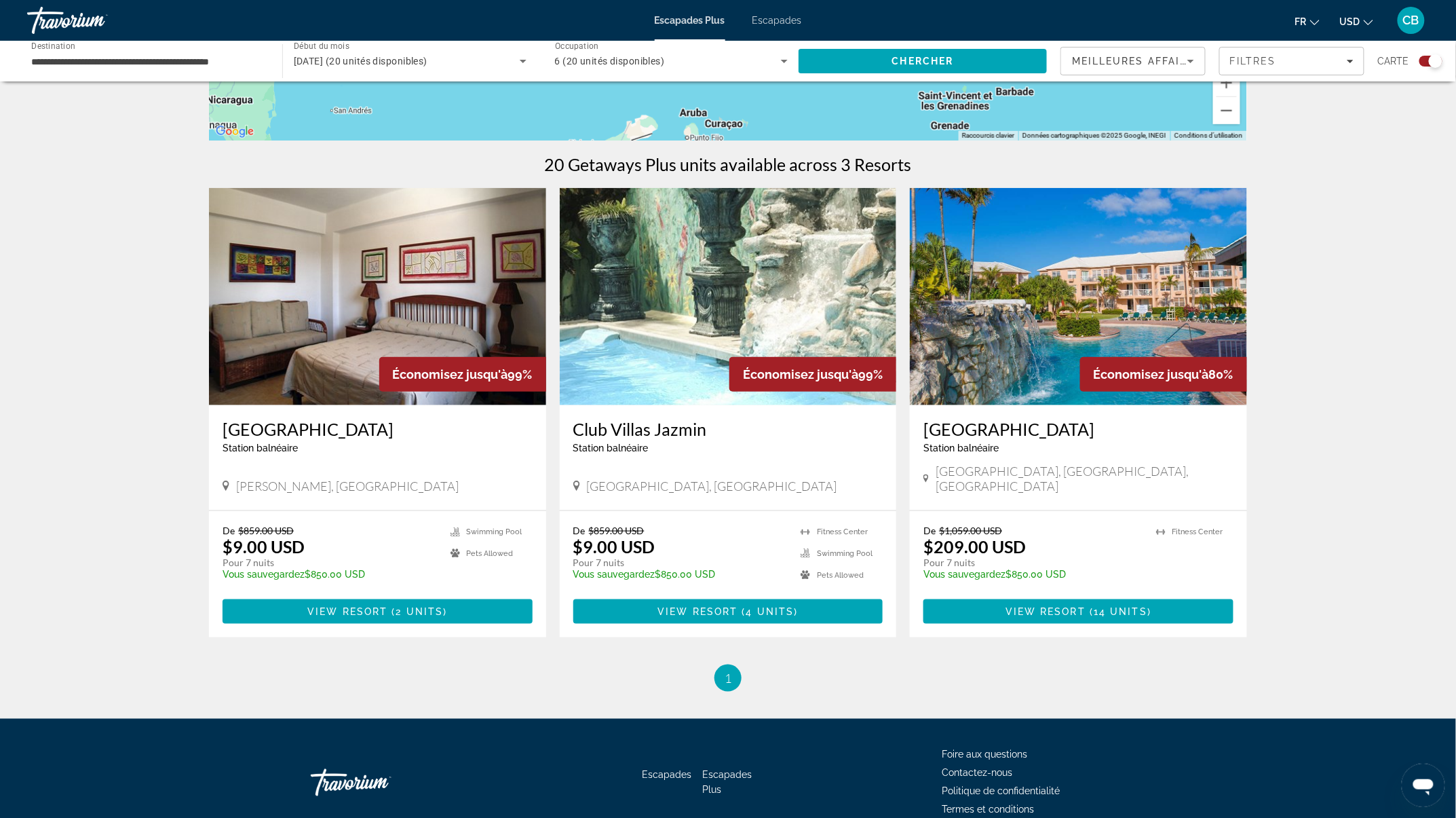
drag, startPoint x: 459, startPoint y: 248, endPoint x: 475, endPoint y: 240, distance: 17.9
click at [460, 247] on img "Contenu principal" at bounding box center [377, 297] width 337 height 217
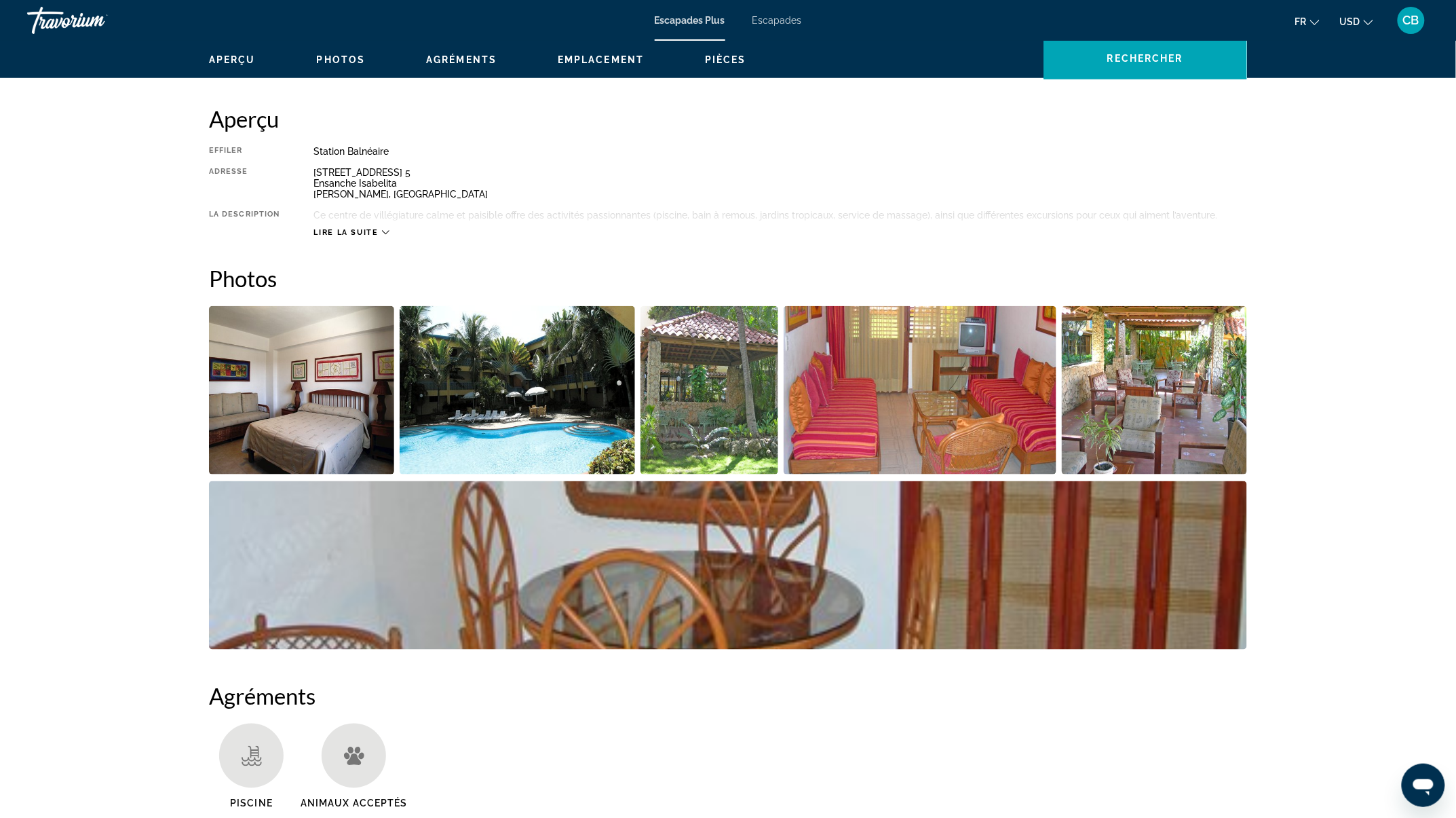
scroll to position [362, 0]
